Goal: Information Seeking & Learning: Find specific fact

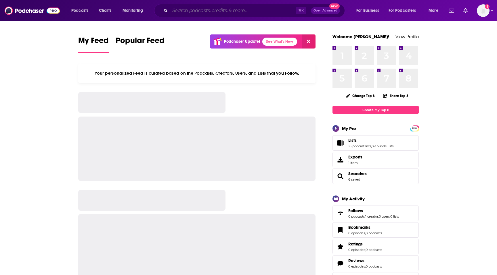
click at [209, 10] on input "Search podcasts, credits, & more..." at bounding box center [233, 10] width 126 height 9
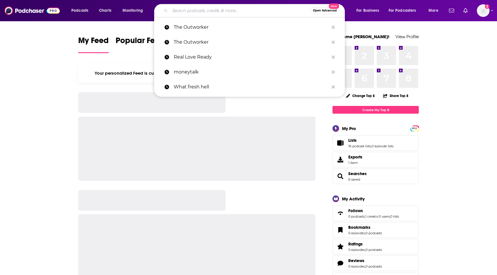
paste input "he I AM Well, MD Podcast"
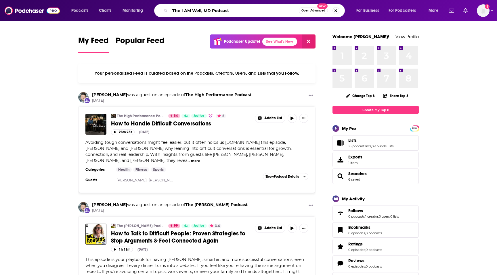
type input "The I AM Well, MD Podcast"
